Goal: Transaction & Acquisition: Purchase product/service

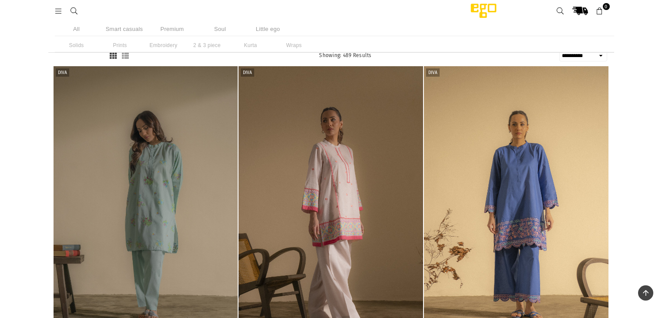
select select "**********"
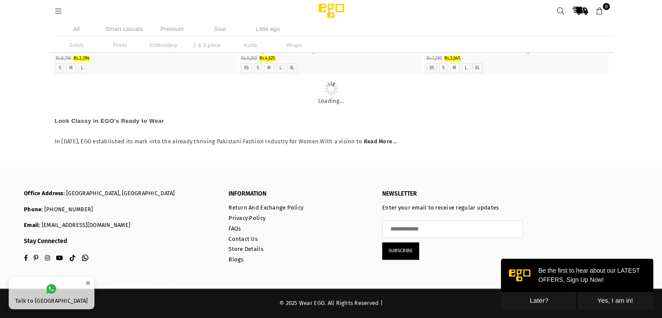
scroll to position [1761, 0]
click at [112, 29] on li "Smart casuals" at bounding box center [125, 29] width 44 height 14
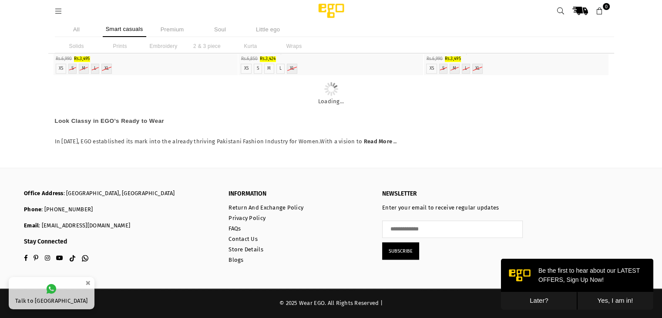
click at [78, 29] on li "All" at bounding box center [77, 29] width 44 height 15
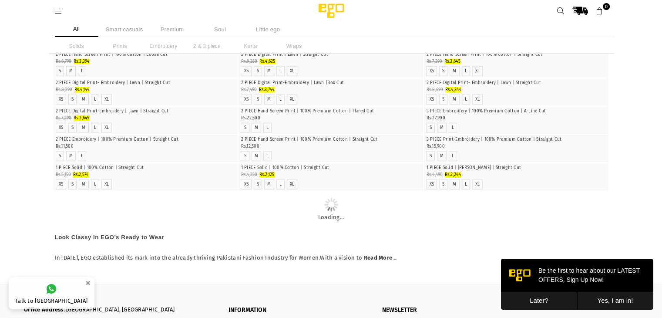
scroll to position [2429, 0]
click at [205, 44] on li "2 & 3 piece" at bounding box center [207, 46] width 44 height 14
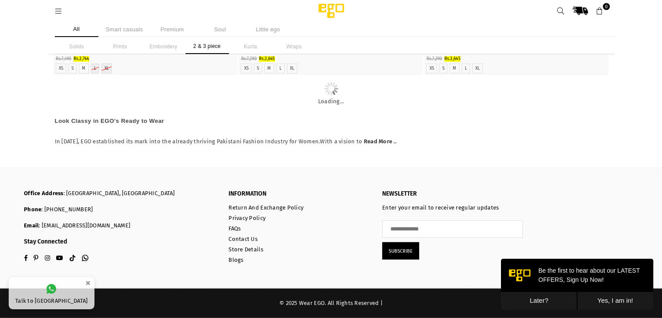
scroll to position [2636, 0]
click at [541, 296] on button "Later?" at bounding box center [539, 301] width 76 height 18
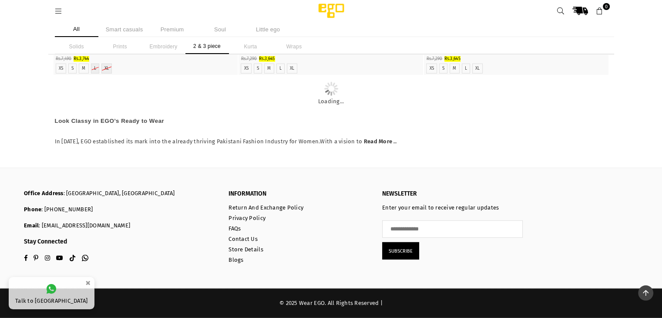
scroll to position [2433, 0]
click at [57, 9] on icon at bounding box center [59, 11] width 8 height 8
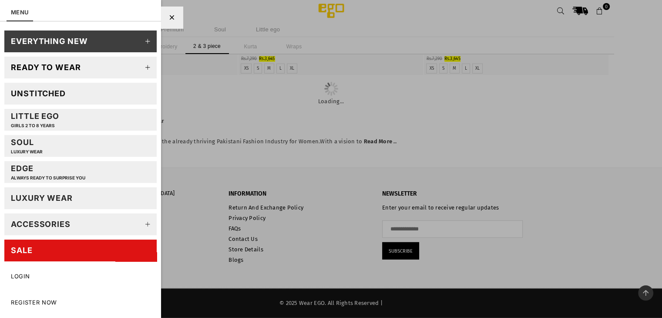
click at [68, 88] on link "Unstitched" at bounding box center [80, 94] width 152 height 22
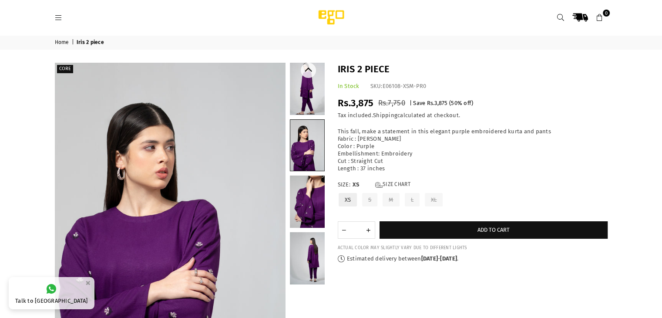
click at [304, 207] on link at bounding box center [307, 201] width 35 height 52
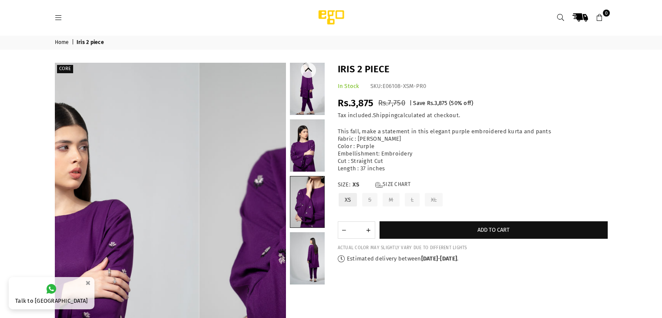
click at [304, 255] on link at bounding box center [307, 258] width 35 height 52
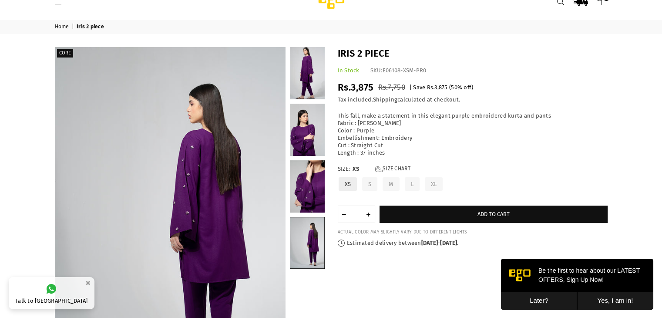
scroll to position [16, 0]
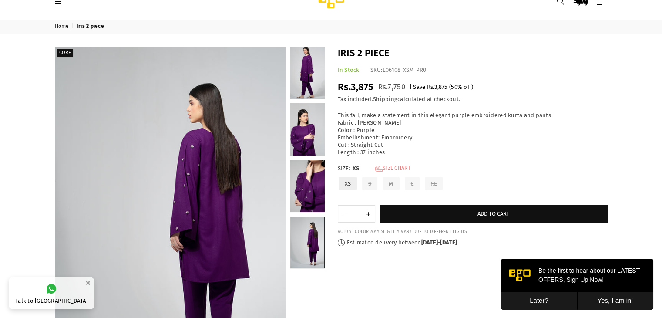
click at [390, 169] on link "Size Chart" at bounding box center [392, 168] width 35 height 7
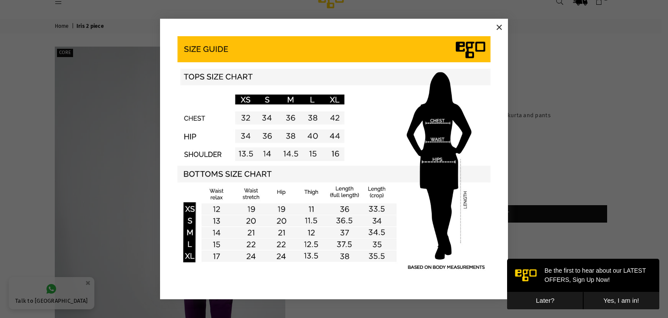
click at [501, 29] on button "×" at bounding box center [499, 27] width 13 height 13
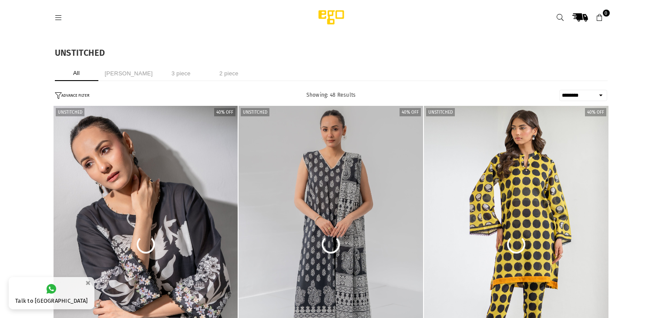
select select "******"
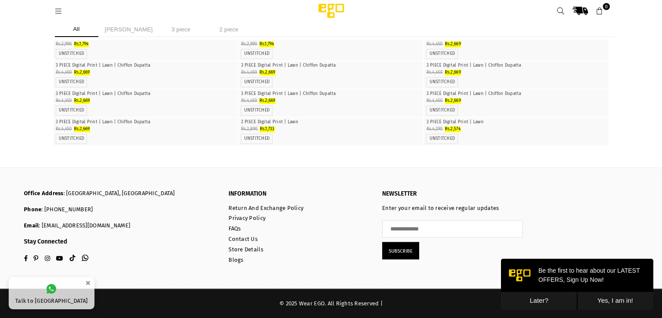
scroll to position [3695, 0]
click at [545, 300] on button "Later?" at bounding box center [539, 301] width 76 height 18
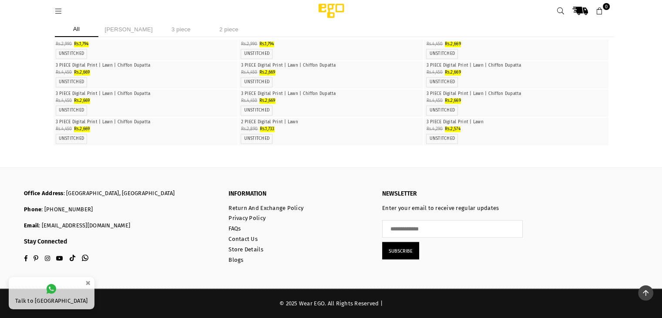
scroll to position [3715, 0]
click at [516, 33] on img "1 / 4" at bounding box center [516, 33] width 0 height 0
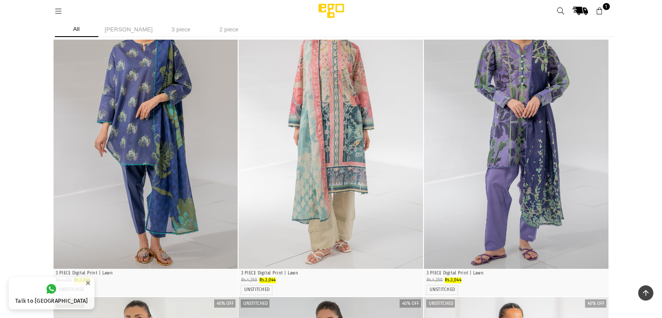
scroll to position [380, 0]
click at [180, 206] on img "1 / 3" at bounding box center [146, 129] width 185 height 277
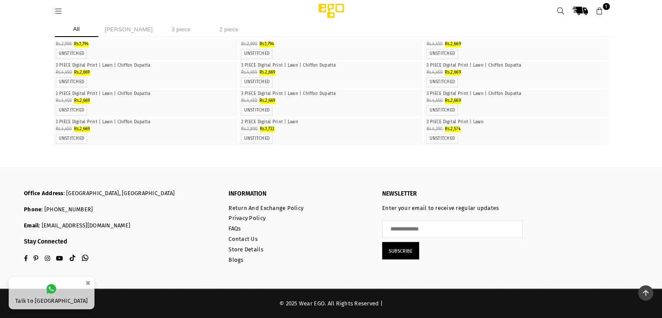
scroll to position [2504, 0]
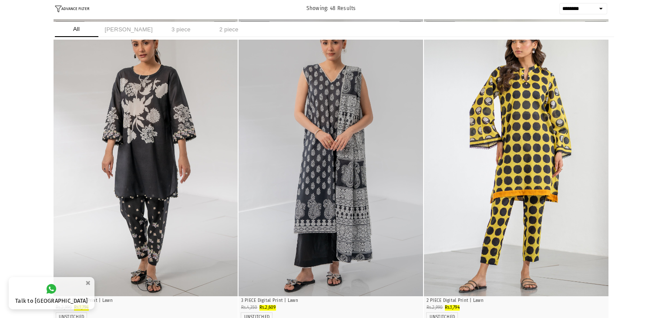
scroll to position [0, 0]
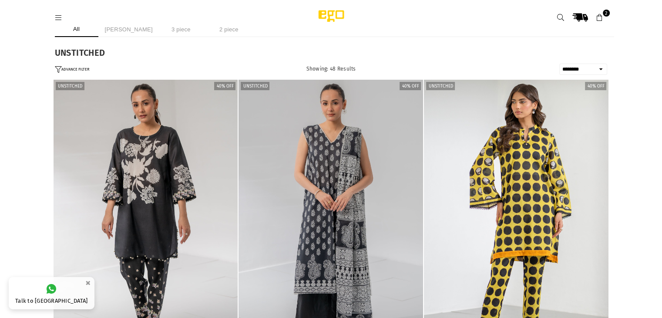
click at [130, 34] on li "Ayeza khan" at bounding box center [129, 29] width 52 height 15
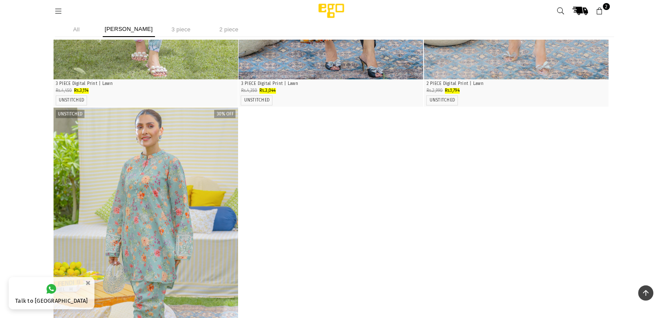
scroll to position [272, 0]
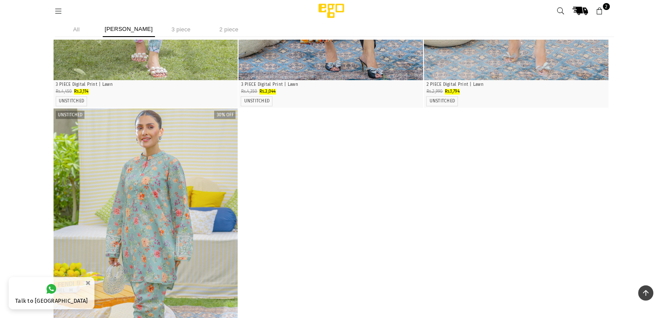
click at [602, 13] on icon at bounding box center [600, 11] width 8 height 8
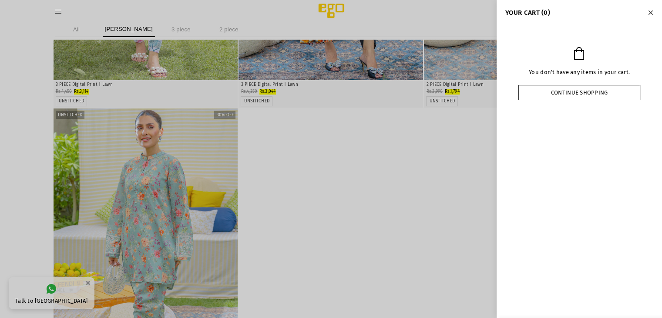
scroll to position [263, 0]
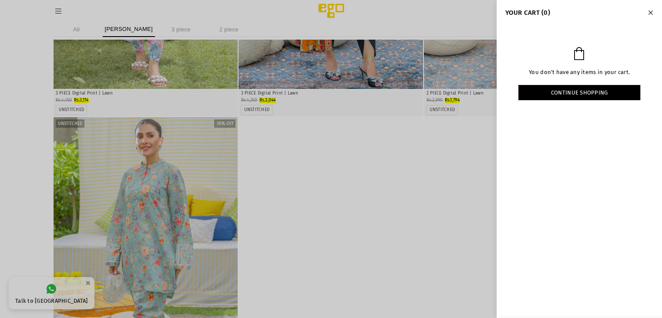
click at [653, 12] on button "Close" at bounding box center [650, 12] width 10 height 11
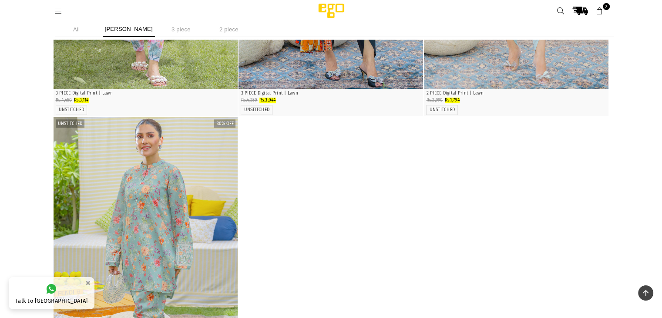
click at [331, 14] on img at bounding box center [331, 10] width 74 height 17
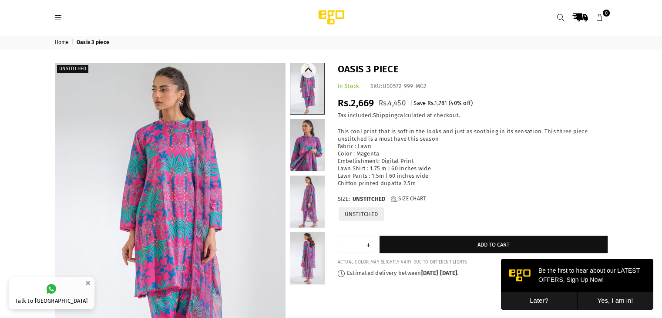
click at [307, 158] on link at bounding box center [307, 145] width 35 height 52
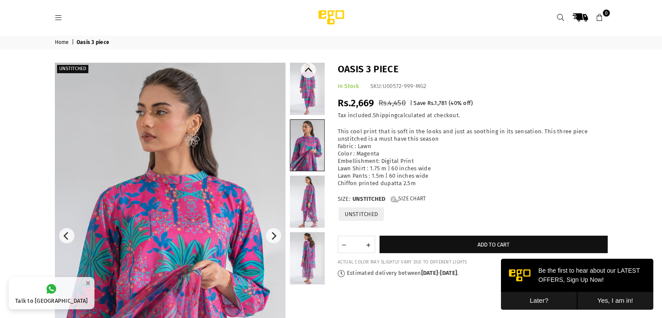
click at [299, 185] on link at bounding box center [307, 201] width 35 height 52
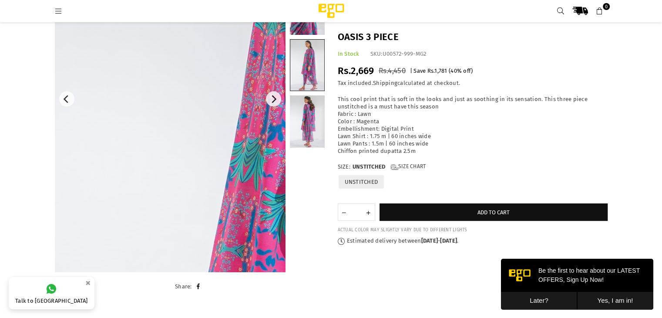
scroll to position [130, 0]
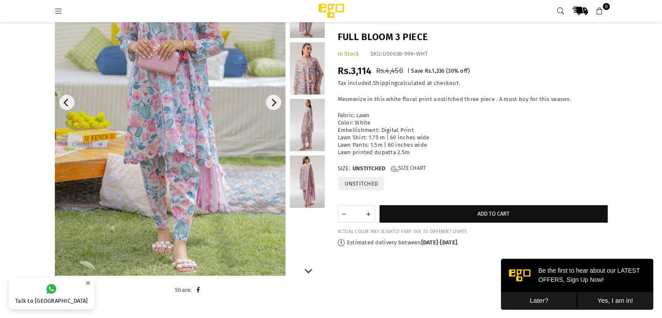
click at [297, 67] on link at bounding box center [307, 68] width 35 height 52
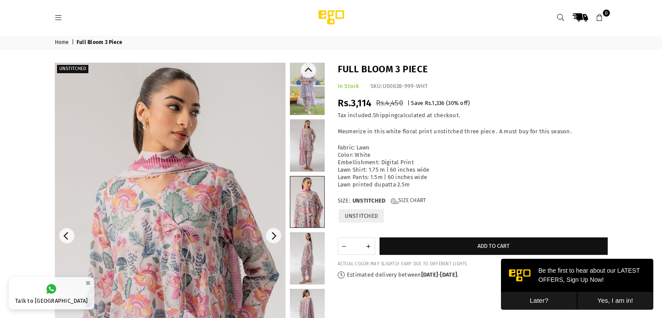
click at [303, 195] on link at bounding box center [307, 201] width 34 height 51
click at [304, 251] on link at bounding box center [307, 258] width 35 height 52
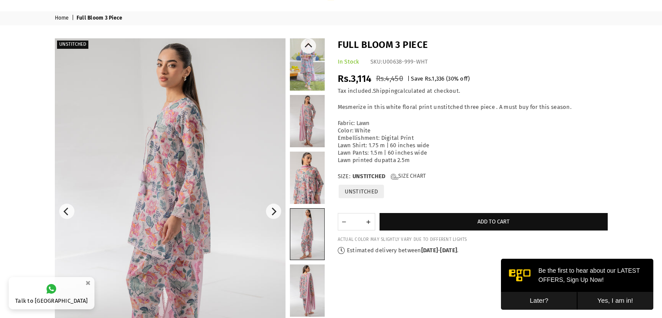
scroll to position [25, 0]
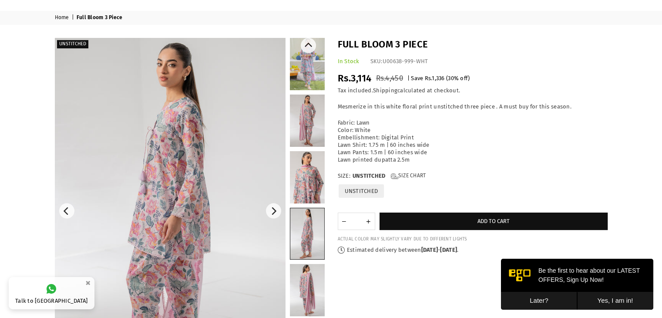
click at [310, 286] on link at bounding box center [307, 290] width 35 height 52
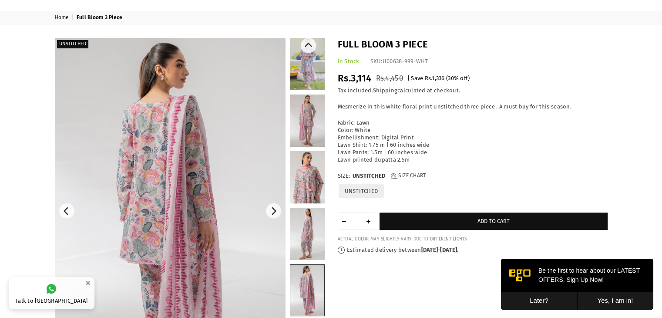
click at [300, 67] on link at bounding box center [307, 64] width 35 height 52
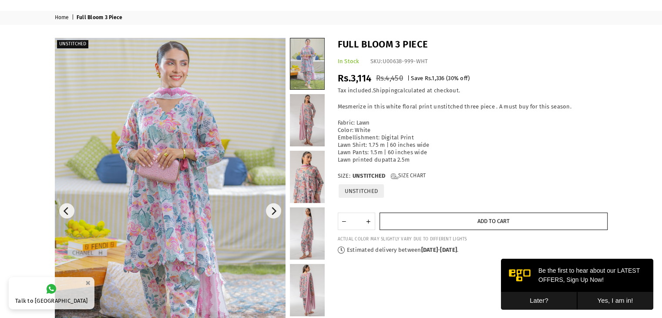
click at [464, 220] on button "Add to cart" at bounding box center [494, 220] width 228 height 17
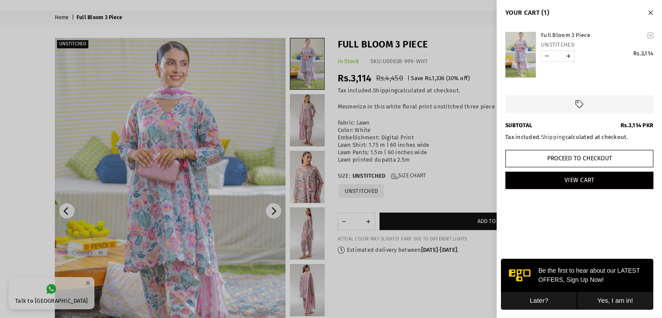
click at [648, 17] on button "Close" at bounding box center [650, 12] width 10 height 11
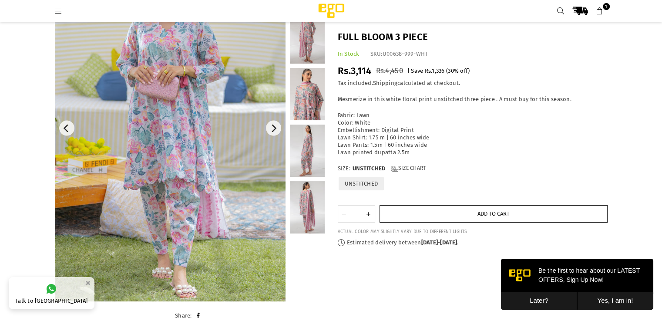
scroll to position [0, 0]
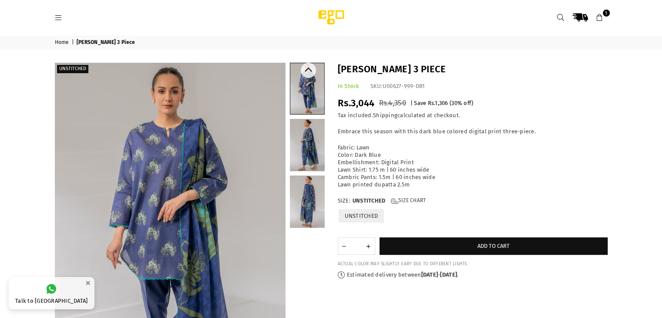
click at [295, 138] on link at bounding box center [307, 145] width 35 height 52
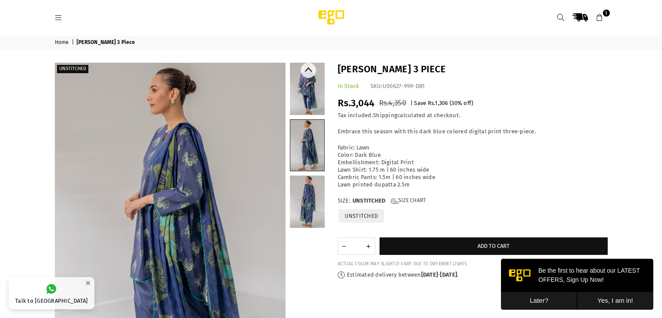
click at [303, 213] on link at bounding box center [307, 201] width 35 height 52
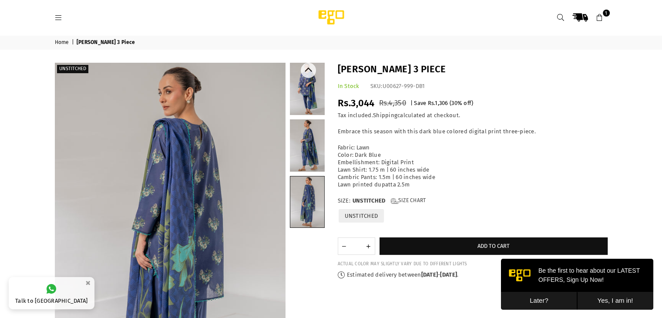
click at [305, 105] on link at bounding box center [307, 89] width 35 height 52
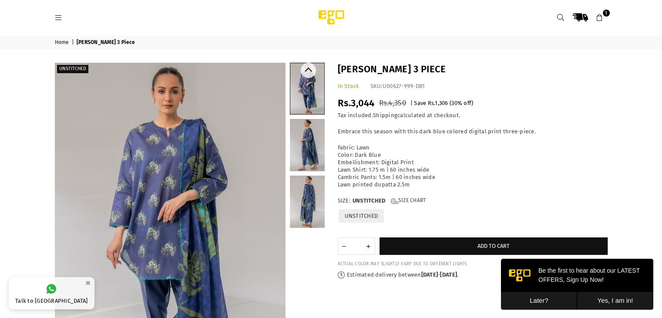
click at [300, 158] on link at bounding box center [307, 145] width 35 height 52
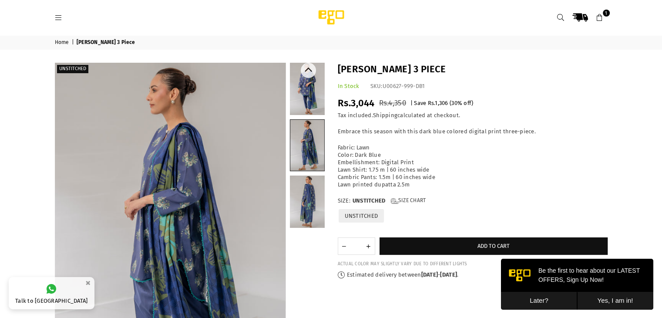
click at [290, 210] on link at bounding box center [307, 201] width 35 height 52
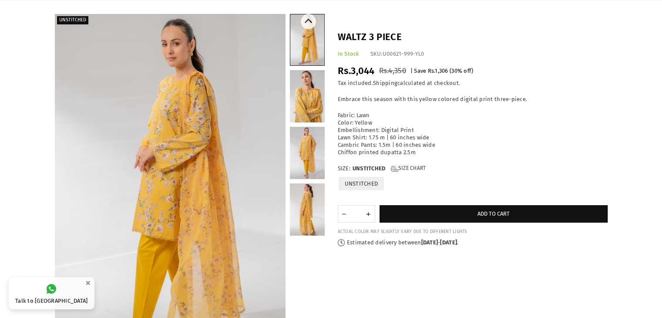
click at [310, 161] on link at bounding box center [307, 153] width 35 height 52
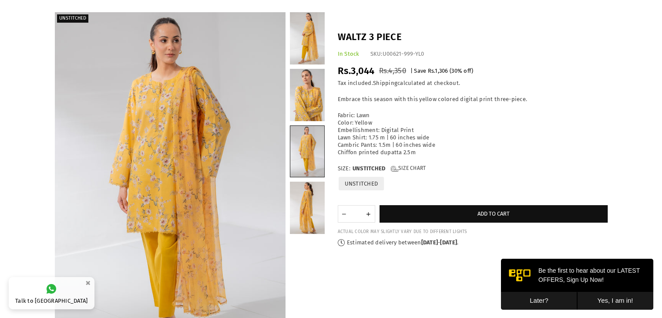
scroll to position [50, 0]
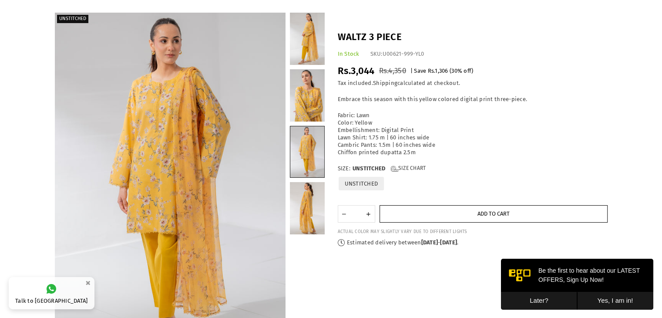
click at [506, 220] on button "Add to cart" at bounding box center [494, 213] width 228 height 17
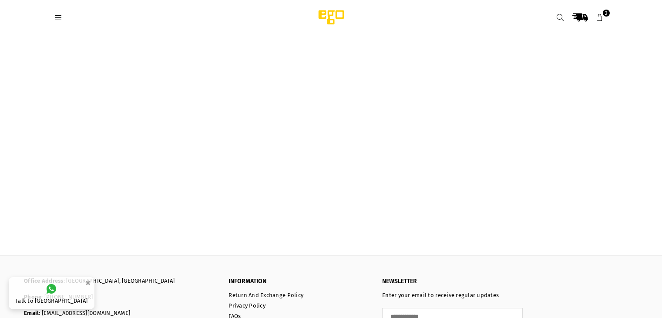
click at [604, 20] on link "2" at bounding box center [600, 18] width 16 height 16
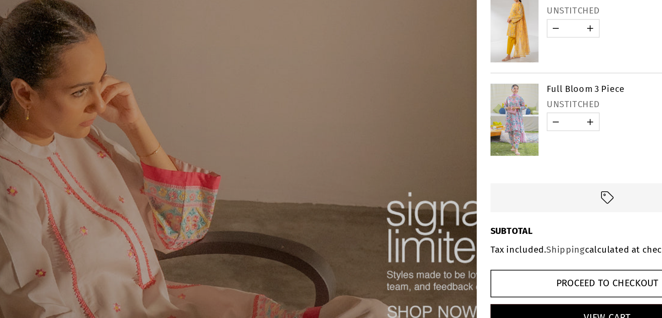
scroll to position [2, 0]
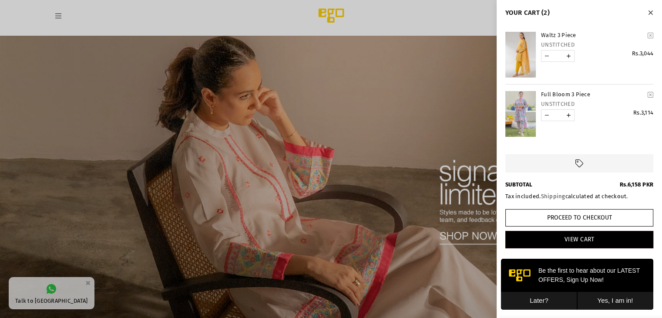
click at [645, 34] on cart-remove-button "YOUR CART" at bounding box center [651, 35] width 12 height 13
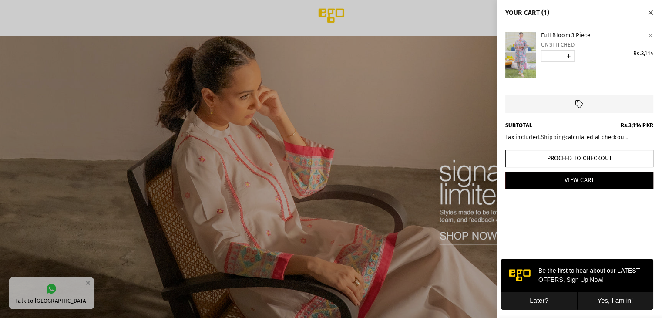
click at [446, 163] on div at bounding box center [331, 159] width 662 height 318
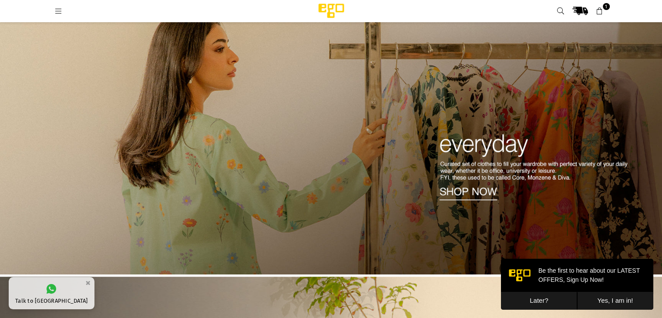
scroll to position [313, 0]
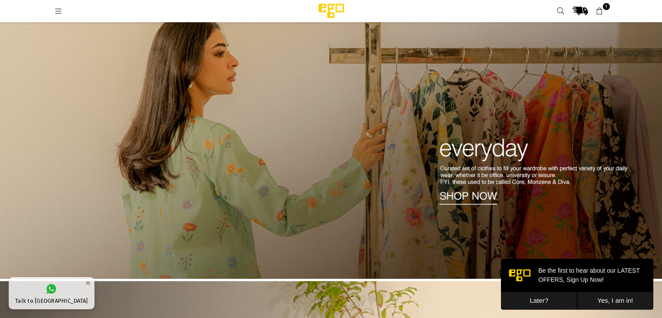
click at [399, 133] on img at bounding box center [331, 137] width 662 height 283
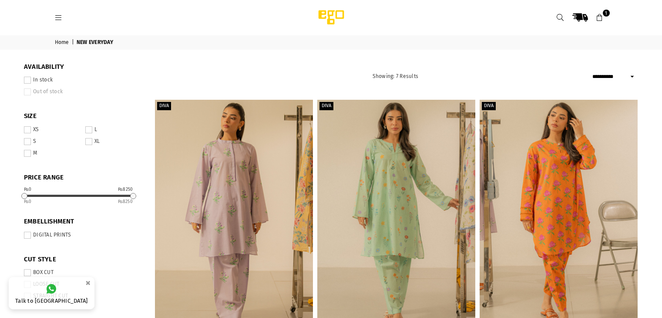
select select "**********"
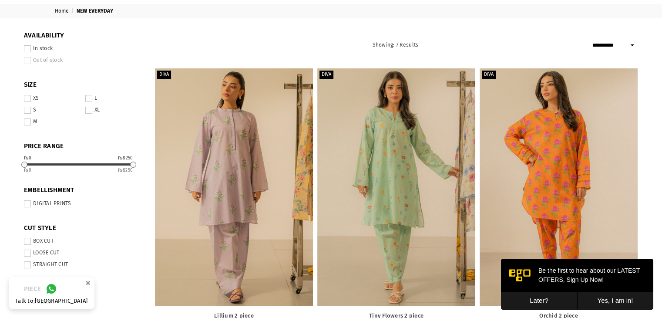
scroll to position [31, 0]
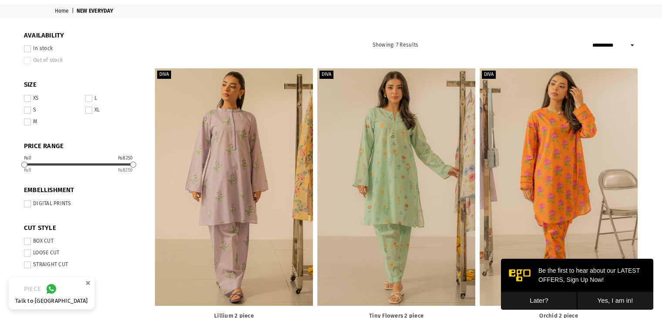
click at [50, 165] on div at bounding box center [78, 164] width 109 height 2
drag, startPoint x: 29, startPoint y: 169, endPoint x: 54, endPoint y: 169, distance: 25.2
click at [54, 169] on div "0 8250" at bounding box center [78, 169] width 109 height 7
click at [35, 156] on div "PRICE RANGE From To ₨0 ₨8250 0 8250" at bounding box center [83, 157] width 118 height 31
drag, startPoint x: 131, startPoint y: 165, endPoint x: 57, endPoint y: 165, distance: 74.0
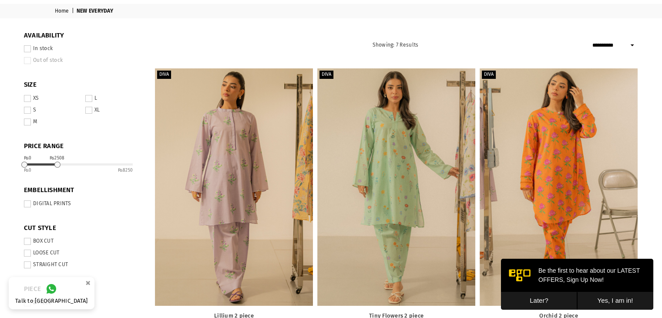
click at [57, 165] on div at bounding box center [57, 164] width 6 height 6
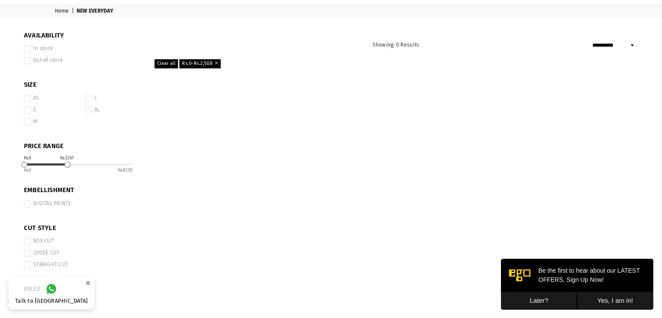
drag, startPoint x: 59, startPoint y: 164, endPoint x: 67, endPoint y: 165, distance: 7.9
click at [67, 165] on div at bounding box center [67, 164] width 6 height 6
drag, startPoint x: 67, startPoint y: 165, endPoint x: 72, endPoint y: 166, distance: 4.9
click at [72, 166] on div at bounding box center [72, 164] width 6 height 6
click at [75, 167] on div at bounding box center [76, 164] width 6 height 6
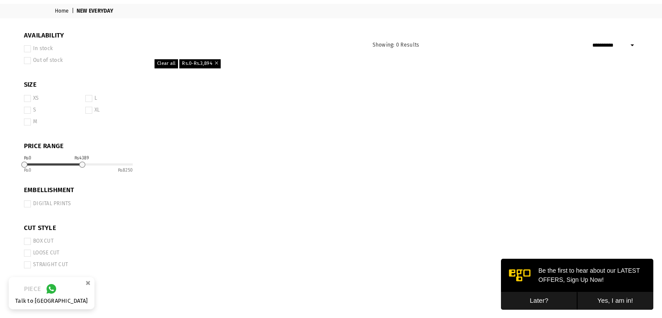
drag, startPoint x: 75, startPoint y: 167, endPoint x: 81, endPoint y: 168, distance: 6.2
click at [81, 168] on div "₨0 ₨4389 0 8250" at bounding box center [78, 168] width 109 height 10
drag, startPoint x: 81, startPoint y: 168, endPoint x: 87, endPoint y: 168, distance: 6.1
click at [87, 168] on div "0 8250" at bounding box center [78, 169] width 109 height 7
drag, startPoint x: 85, startPoint y: 165, endPoint x: 97, endPoint y: 168, distance: 11.5
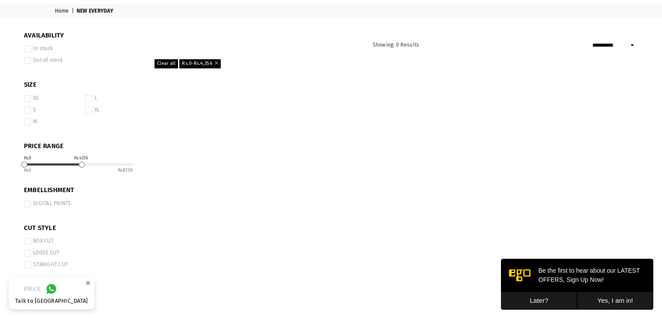
click at [97, 168] on div "₨0 ₨4356 0 8250" at bounding box center [78, 168] width 109 height 10
drag, startPoint x: 84, startPoint y: 164, endPoint x: 102, endPoint y: 168, distance: 19.0
click at [102, 168] on div "₨0 ₨5973 0 8250" at bounding box center [78, 168] width 109 height 10
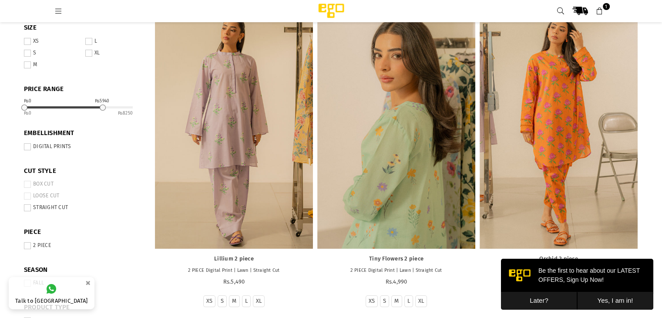
scroll to position [70, 0]
